Goal: Navigation & Orientation: Find specific page/section

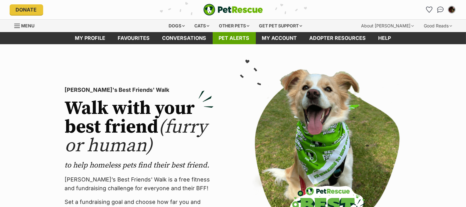
click at [225, 42] on link "Pet alerts" at bounding box center [234, 38] width 43 height 12
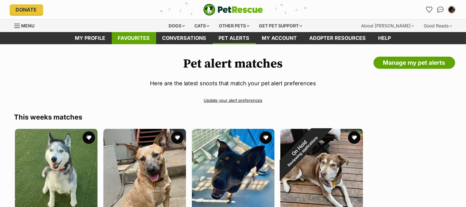
click at [141, 41] on link "Favourites" at bounding box center [134, 38] width 44 height 12
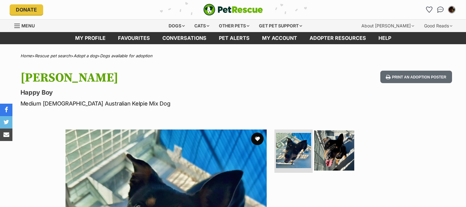
click at [392, 163] on ul at bounding box center [336, 152] width 127 height 46
click at [332, 150] on img at bounding box center [334, 150] width 40 height 40
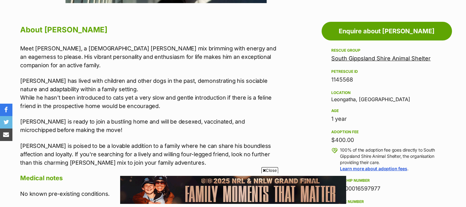
scroll to position [328, 0]
